Goal: Information Seeking & Learning: Find specific fact

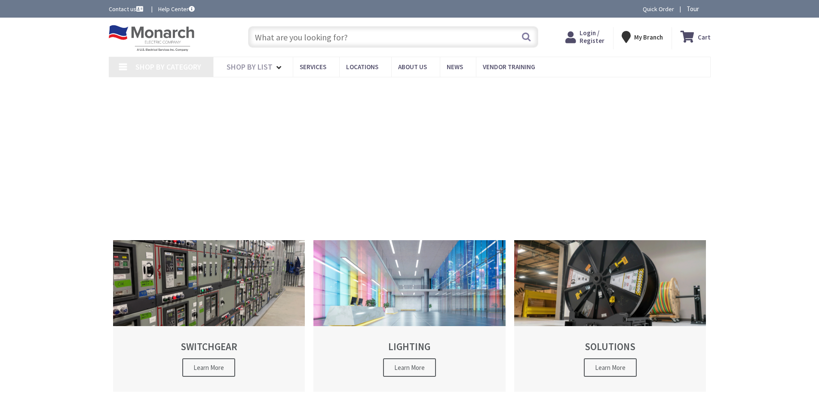
type input "[STREET_ADDRESS]"
click at [350, 38] on input "text" at bounding box center [393, 37] width 290 height 22
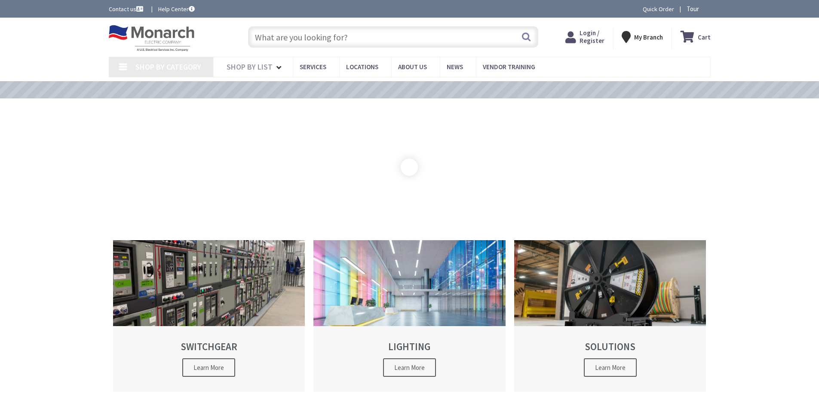
click at [350, 38] on input "text" at bounding box center [393, 37] width 290 height 22
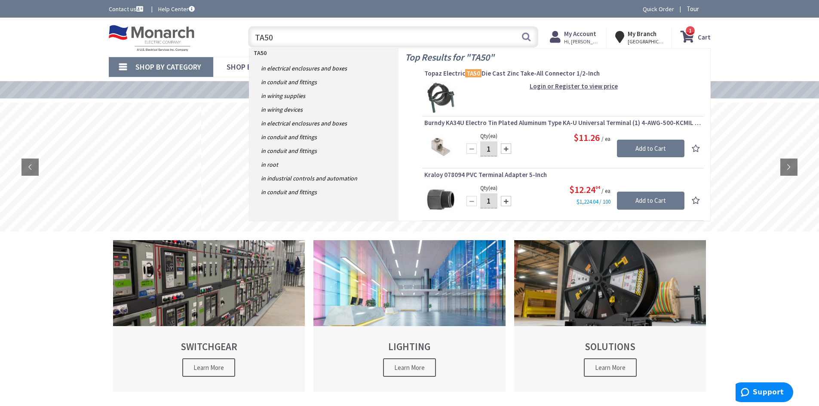
drag, startPoint x: 293, startPoint y: 37, endPoint x: 249, endPoint y: 35, distance: 44.4
click at [251, 35] on input "TA50" at bounding box center [393, 37] width 290 height 22
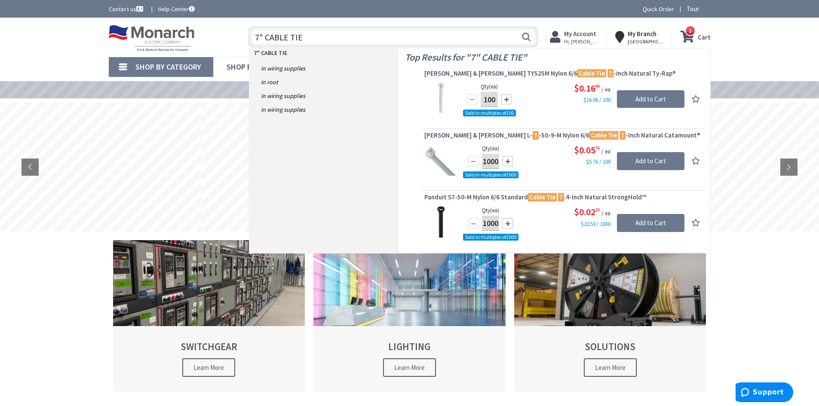
drag, startPoint x: 312, startPoint y: 43, endPoint x: 108, endPoint y: 27, distance: 204.0
click at [108, 26] on div "Toggle Nav 7" CABLE TIE 7" CABLE TIE Search 1 1 1 items Cart My Cart 1" at bounding box center [409, 37] width 615 height 29
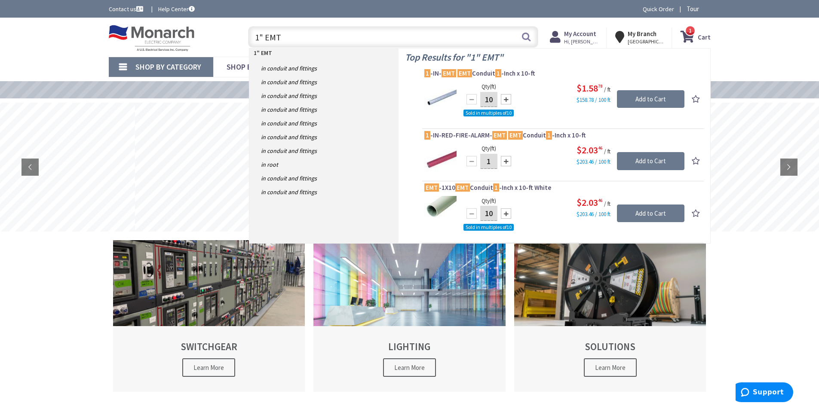
drag, startPoint x: 290, startPoint y: 36, endPoint x: 215, endPoint y: 32, distance: 75.3
click at [216, 33] on div "Toggle Nav 1" EMT 1" EMT Search 1 1 1 items Cart My Cart" at bounding box center [409, 37] width 615 height 29
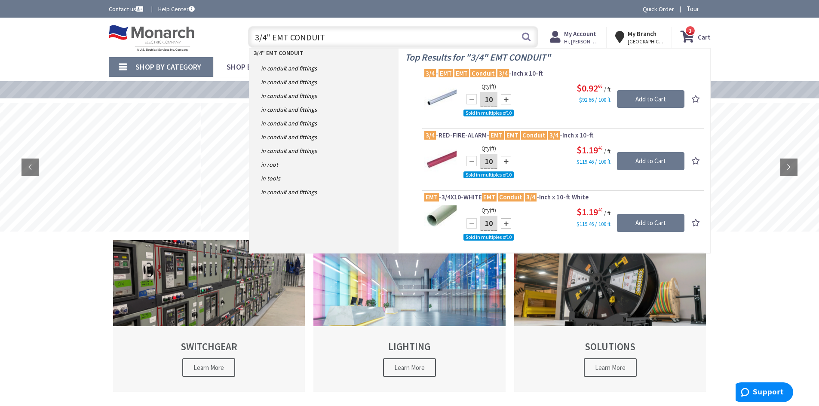
type input "3/4" EMT CONDUIT"
